Goal: Task Accomplishment & Management: Use online tool/utility

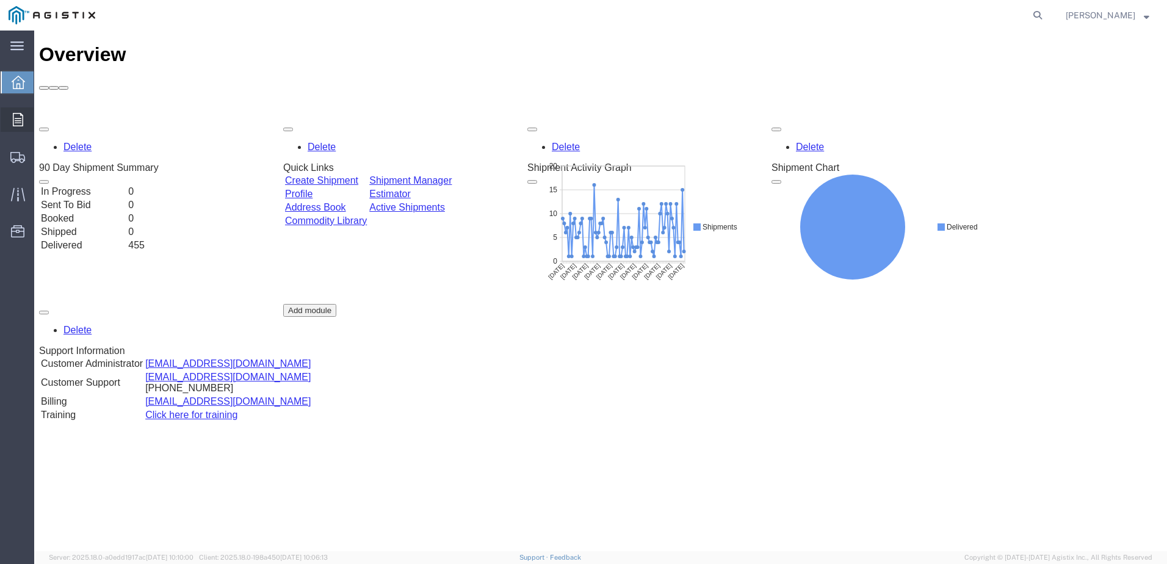
click at [23, 114] on div at bounding box center [18, 119] width 34 height 24
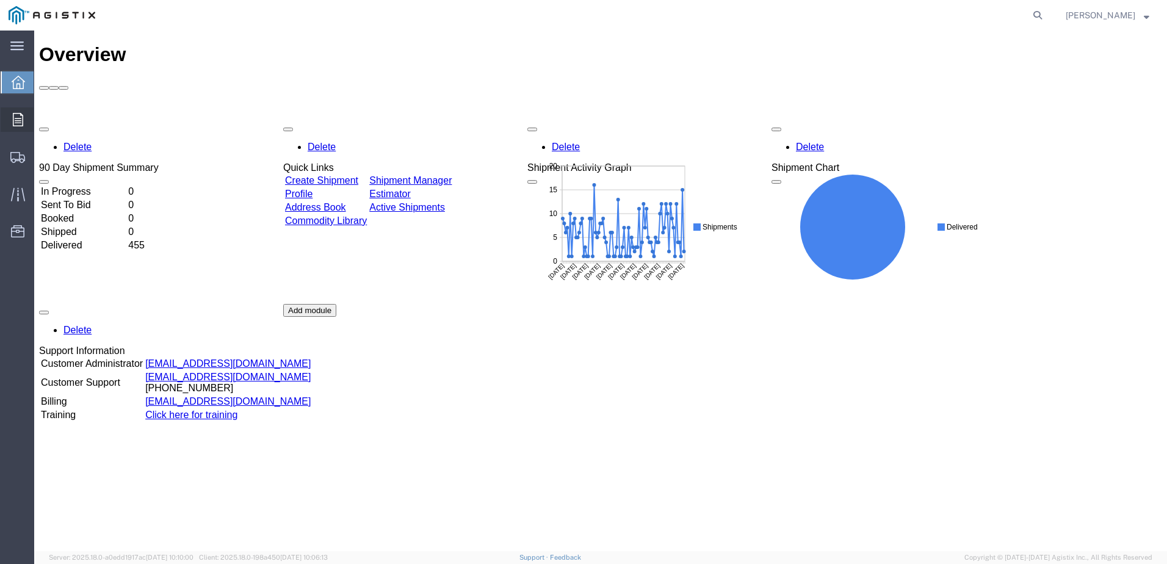
click at [42, 118] on span "Orders" at bounding box center [38, 119] width 9 height 24
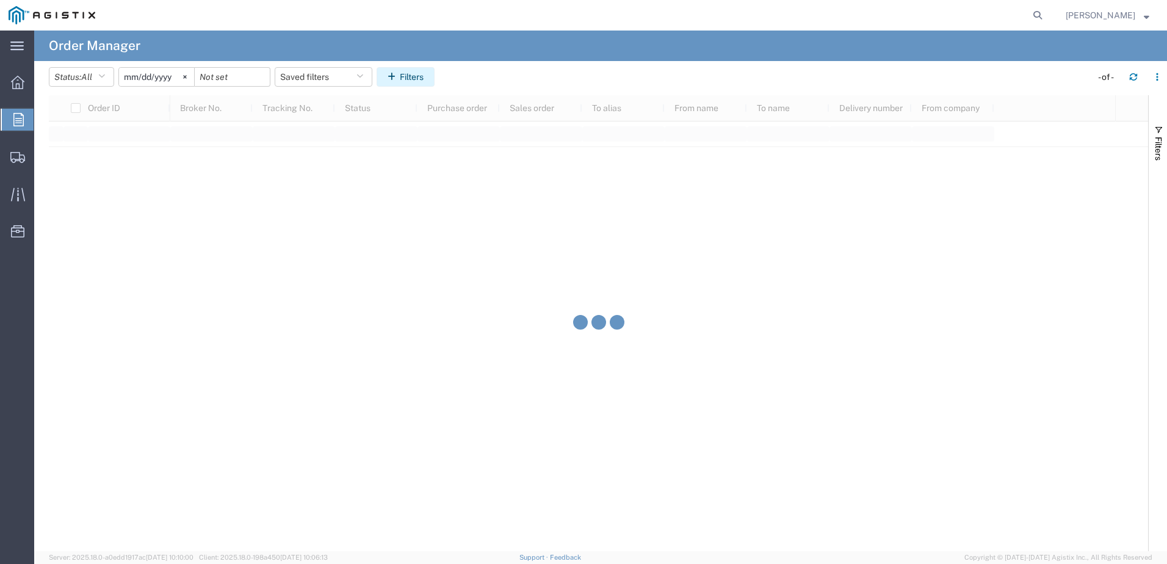
click at [414, 82] on button "Filters" at bounding box center [405, 77] width 58 height 20
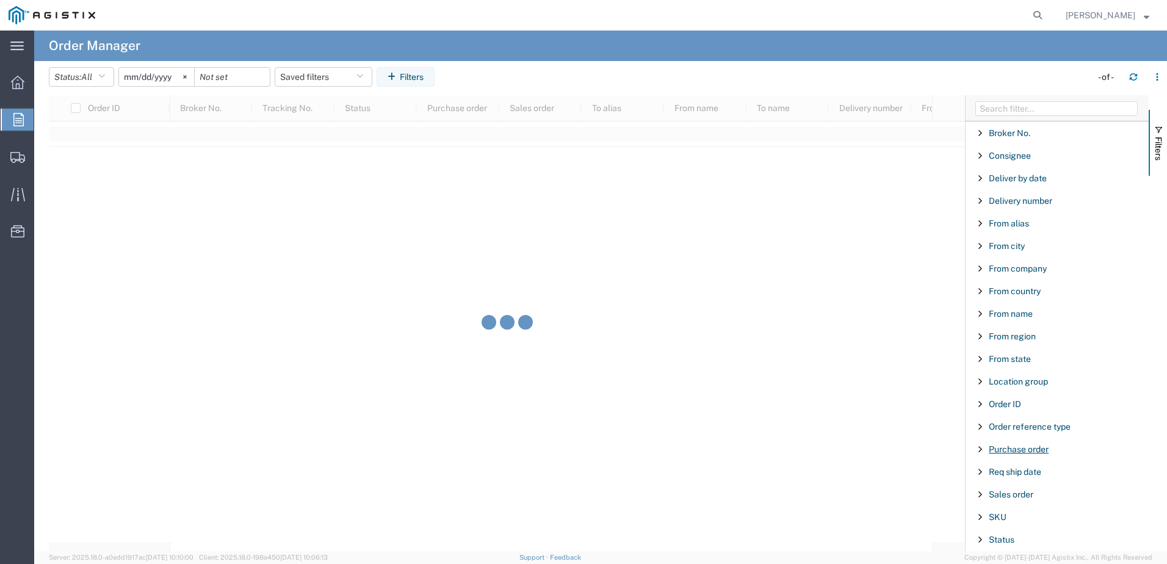
click at [1015, 445] on span "Purchase order" at bounding box center [1018, 449] width 60 height 10
type input "3501417754"
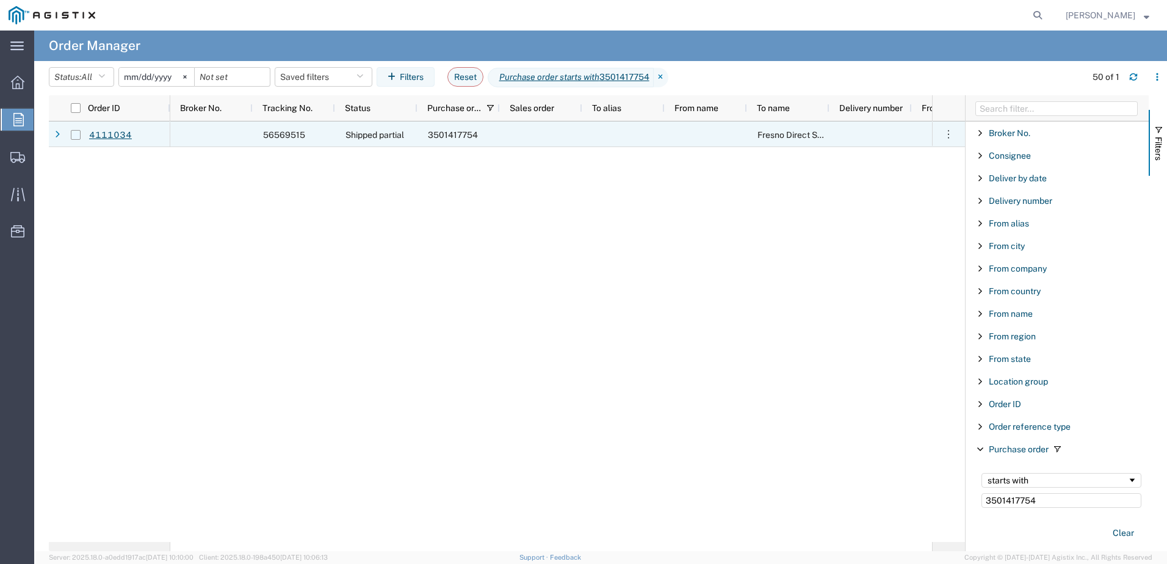
click at [75, 134] on input "Press Space to toggle row selection (unchecked)" at bounding box center [76, 135] width 10 height 10
checkbox input "true"
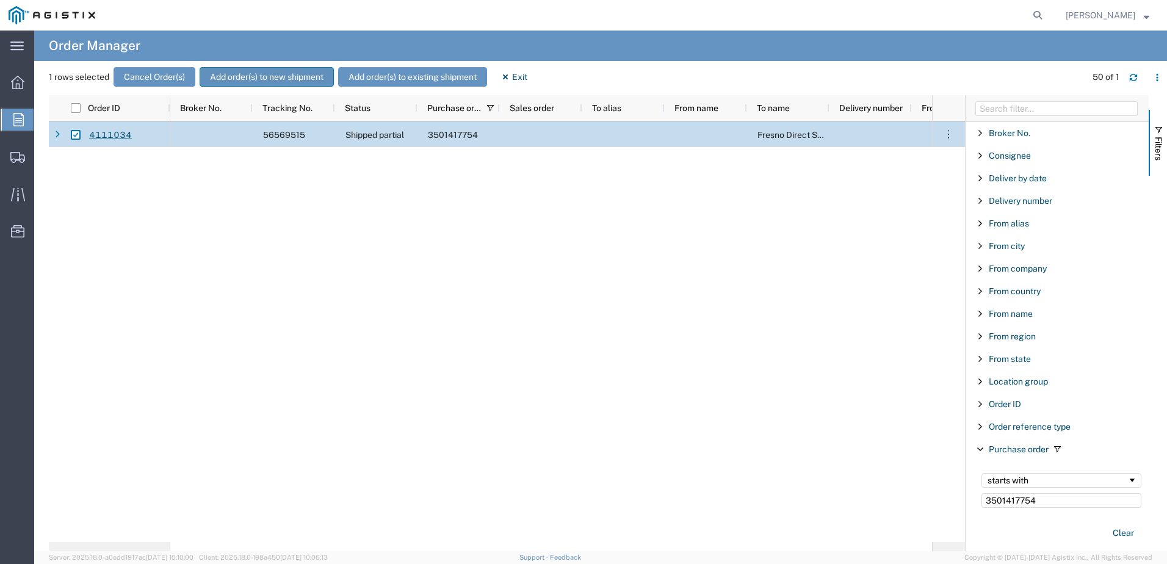
click at [270, 84] on button "Add order(s) to new shipment" at bounding box center [267, 77] width 134 height 20
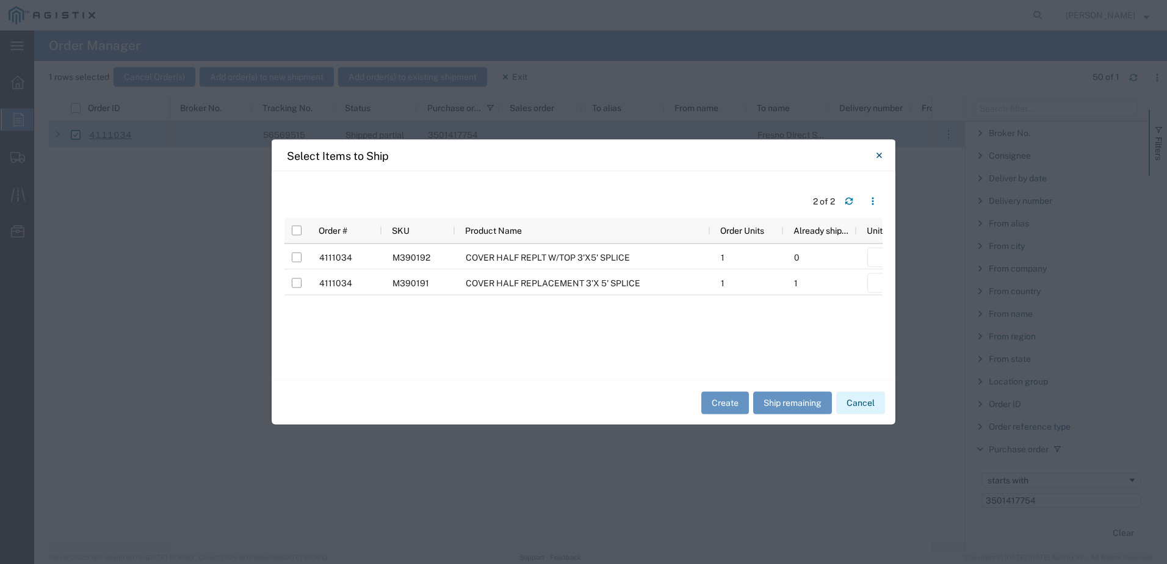
click at [867, 408] on button "Cancel" at bounding box center [860, 402] width 49 height 23
